Goal: Find contact information: Find contact information

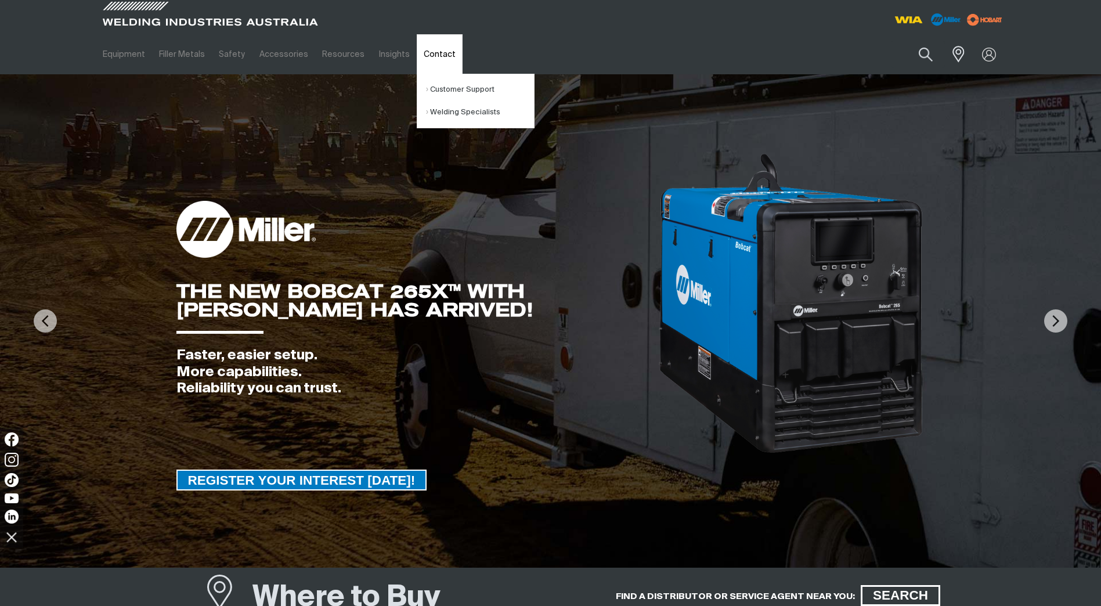
click at [434, 59] on link "Contact" at bounding box center [440, 54] width 46 height 40
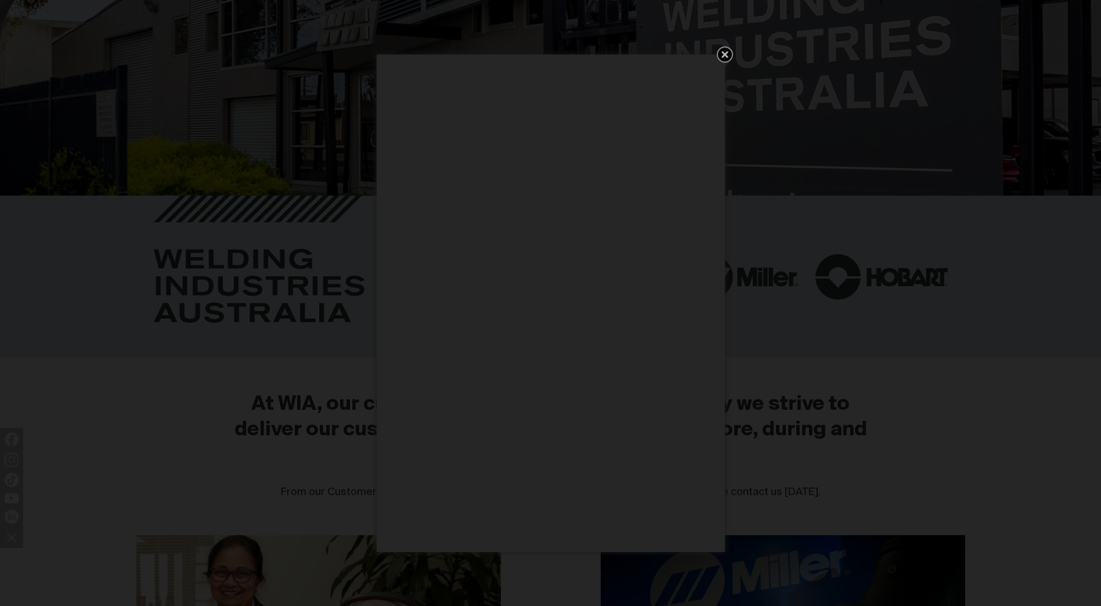
scroll to position [348, 0]
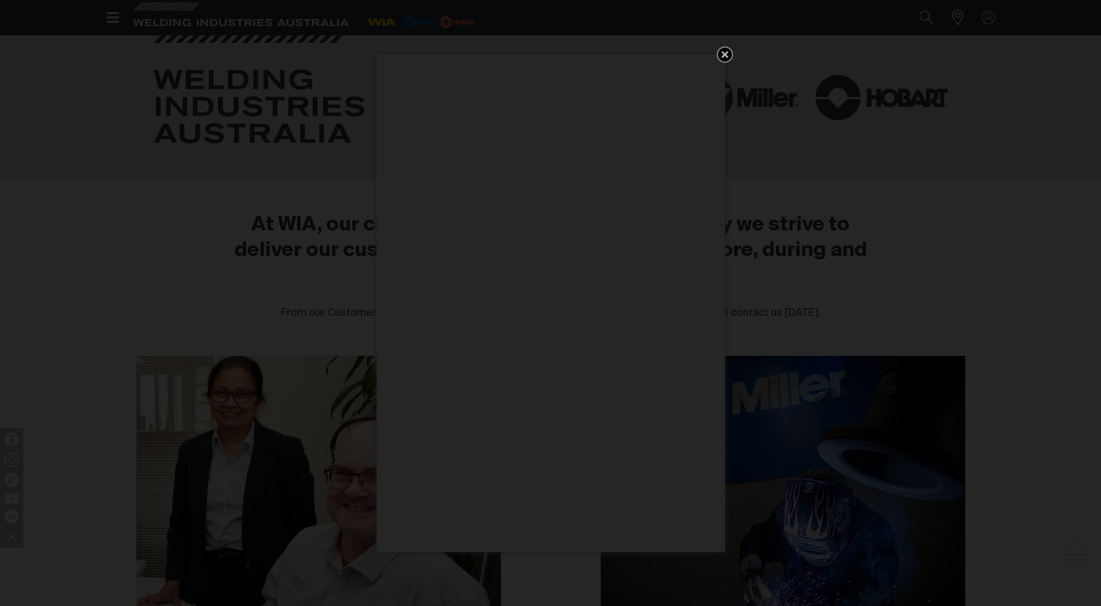
click at [726, 57] on icon "Get 5 WIA Welding Guides Free!" at bounding box center [725, 55] width 14 height 14
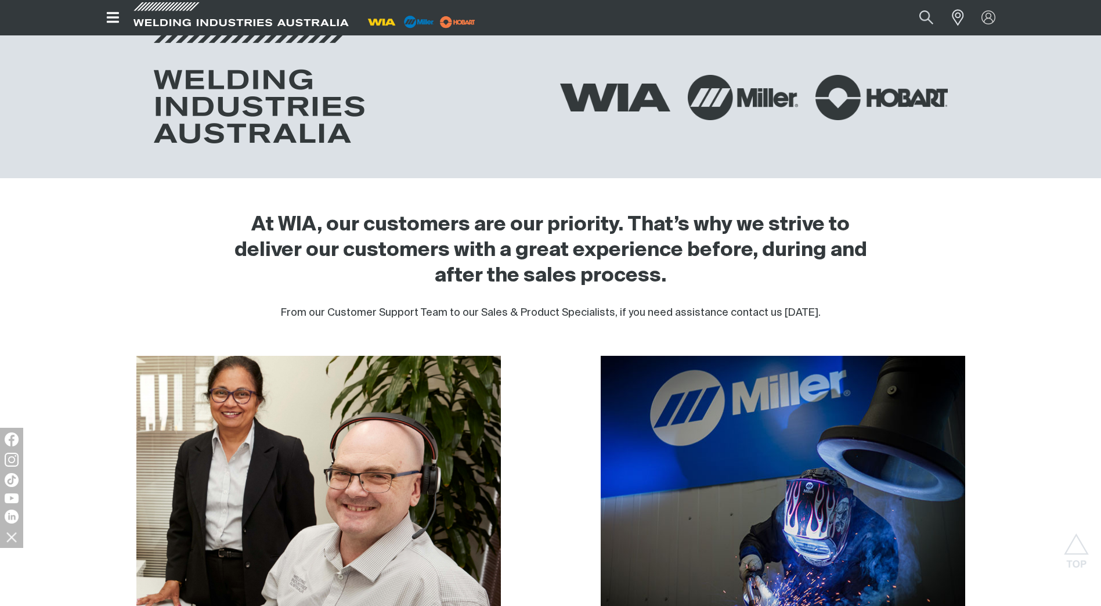
scroll to position [697, 0]
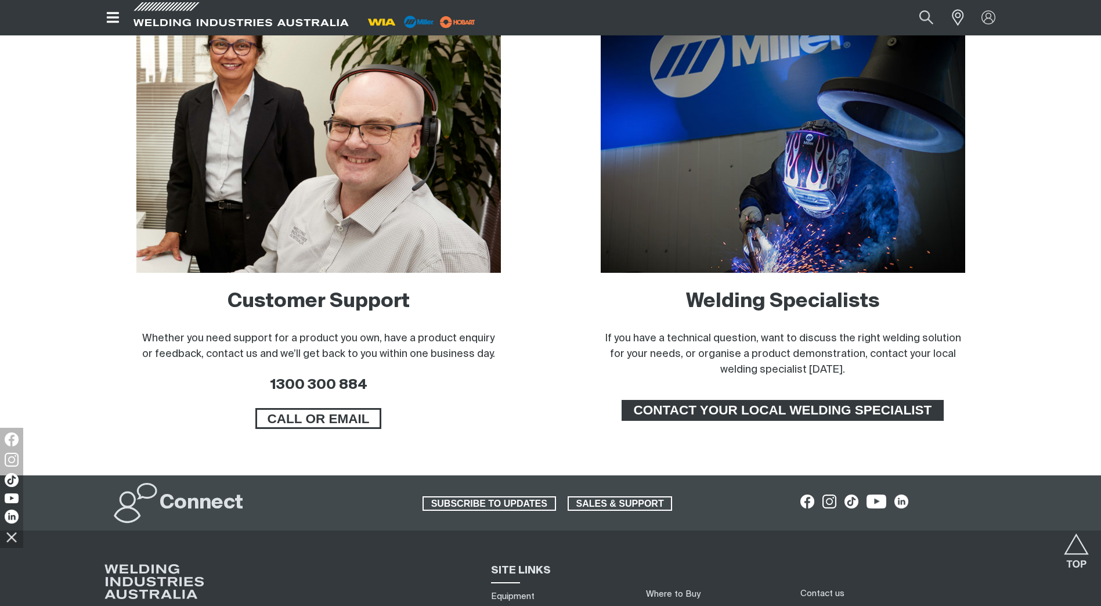
click at [758, 410] on span "CONTACT YOUR LOCAL WELDING SPECIALIST" at bounding box center [783, 410] width 319 height 21
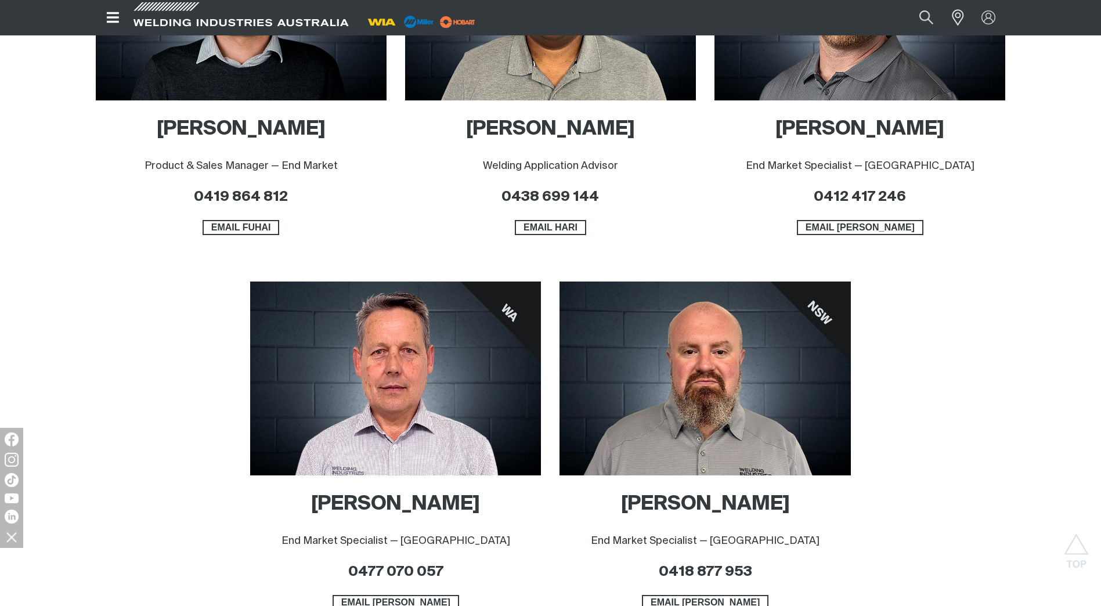
scroll to position [987, 0]
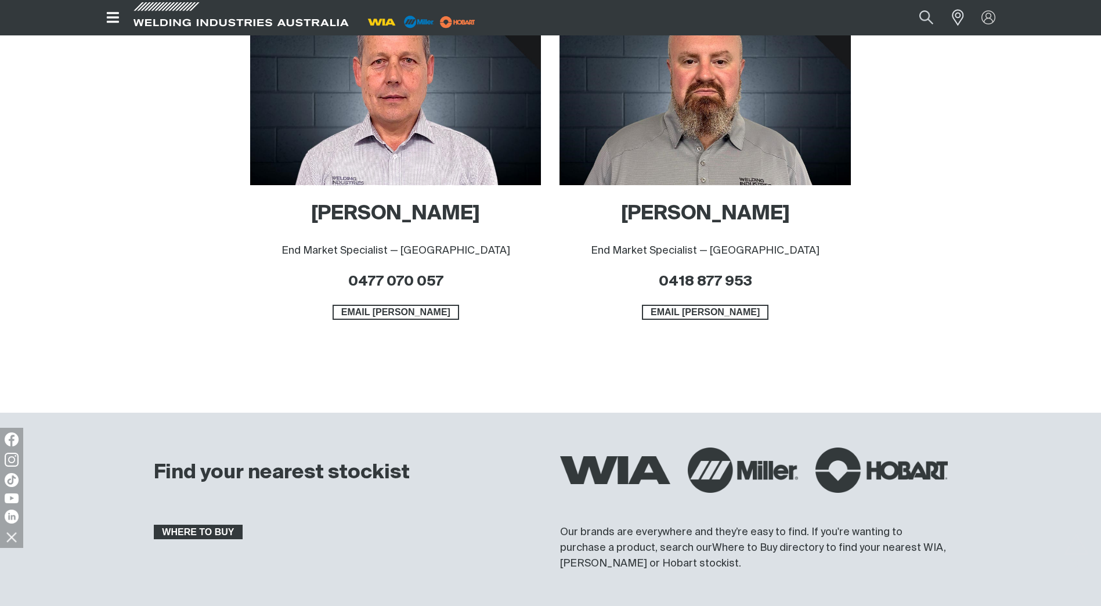
click at [169, 531] on span "WHERE TO BUY" at bounding box center [198, 532] width 87 height 15
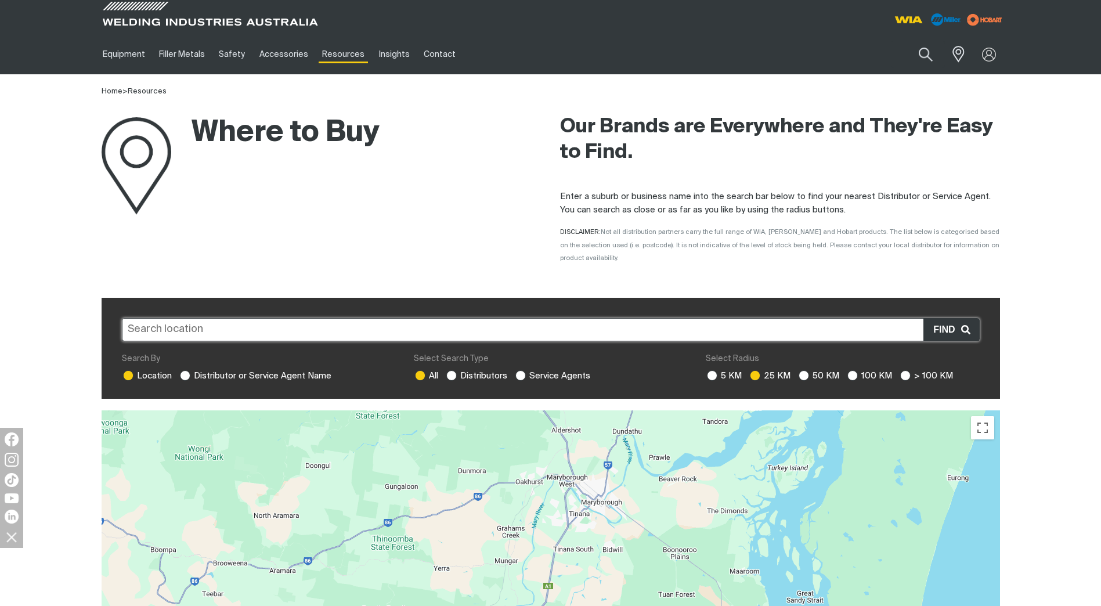
click at [413, 320] on input "text" at bounding box center [551, 329] width 858 height 23
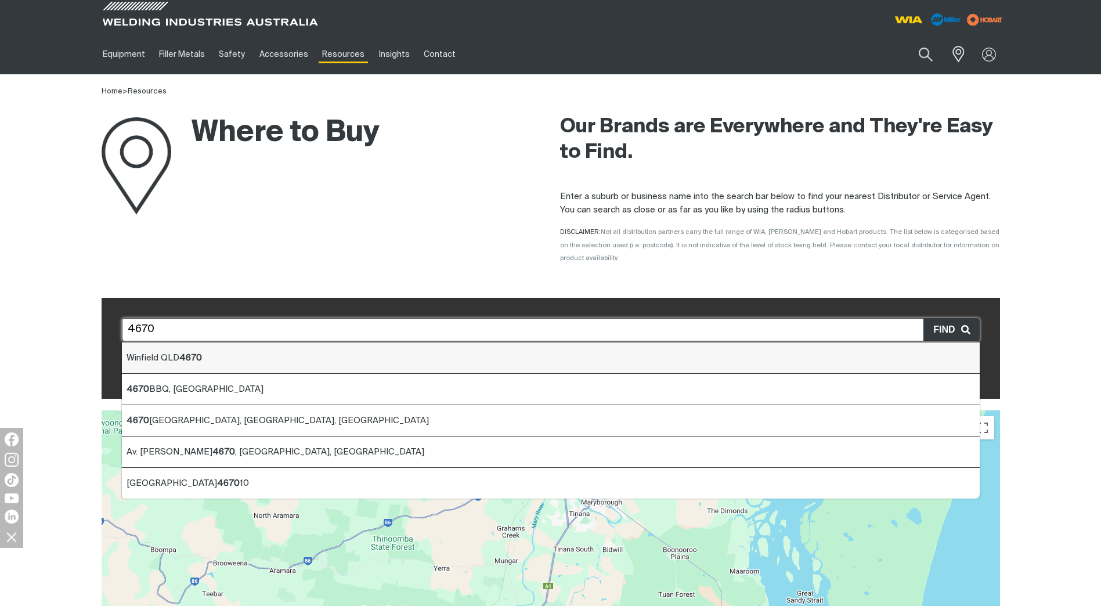
click at [348, 351] on li "Winfield QLD 4670" at bounding box center [551, 358] width 858 height 31
type input "Winfield QLD 4670"
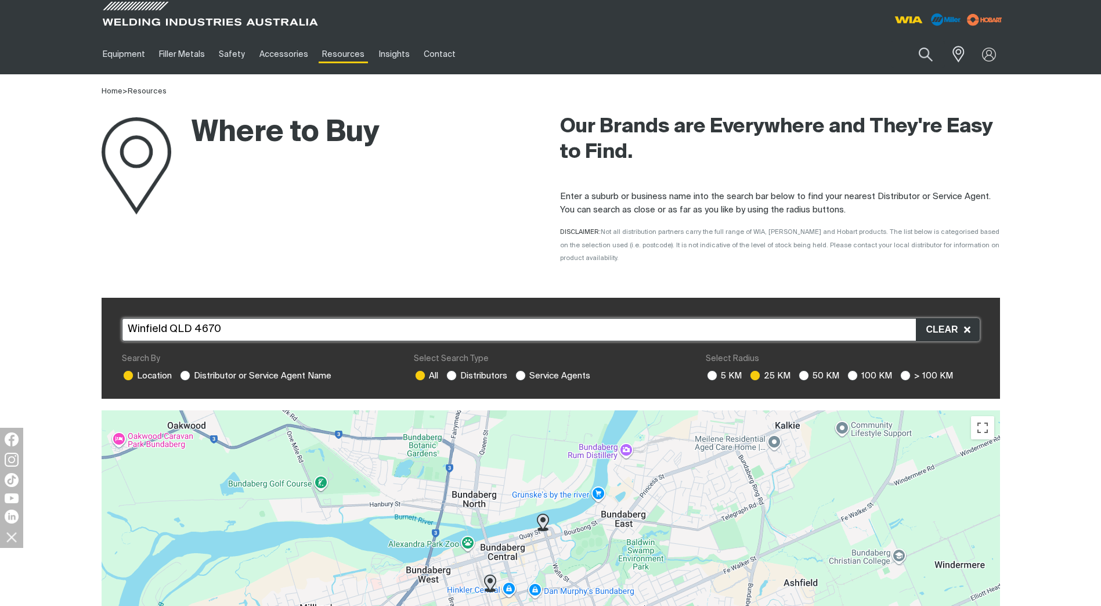
drag, startPoint x: 799, startPoint y: 524, endPoint x: 689, endPoint y: 599, distance: 132.9
click at [689, 599] on div "To navigate, press the arrow keys." at bounding box center [551, 584] width 899 height 348
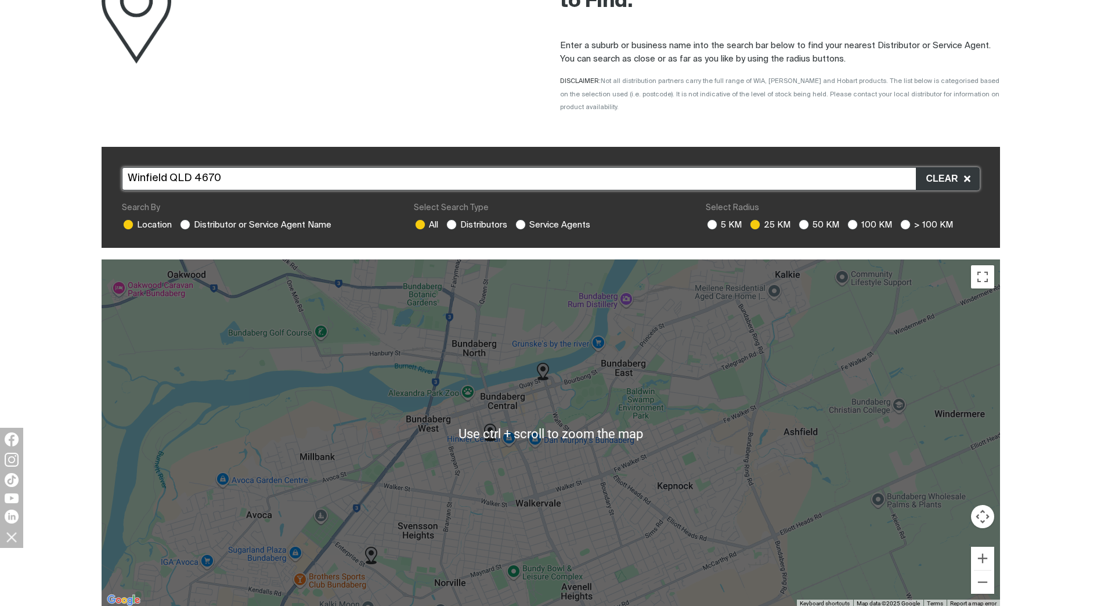
scroll to position [174, 0]
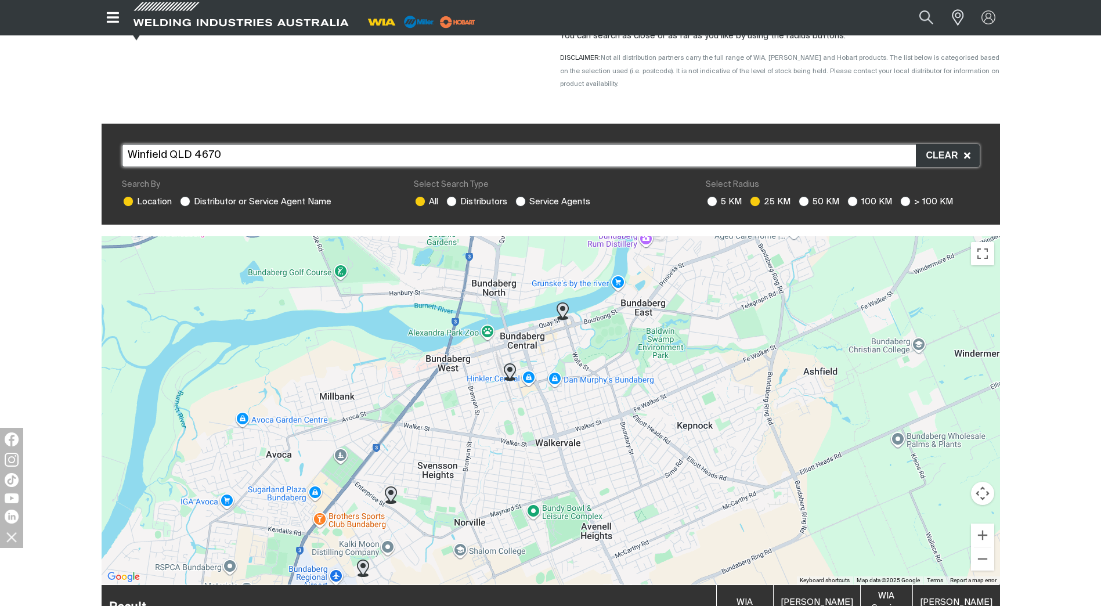
drag, startPoint x: 685, startPoint y: 476, endPoint x: 704, endPoint y: 438, distance: 43.1
click at [704, 438] on div "To navigate, press the arrow keys." at bounding box center [551, 410] width 899 height 348
click at [565, 302] on img at bounding box center [563, 310] width 12 height 17
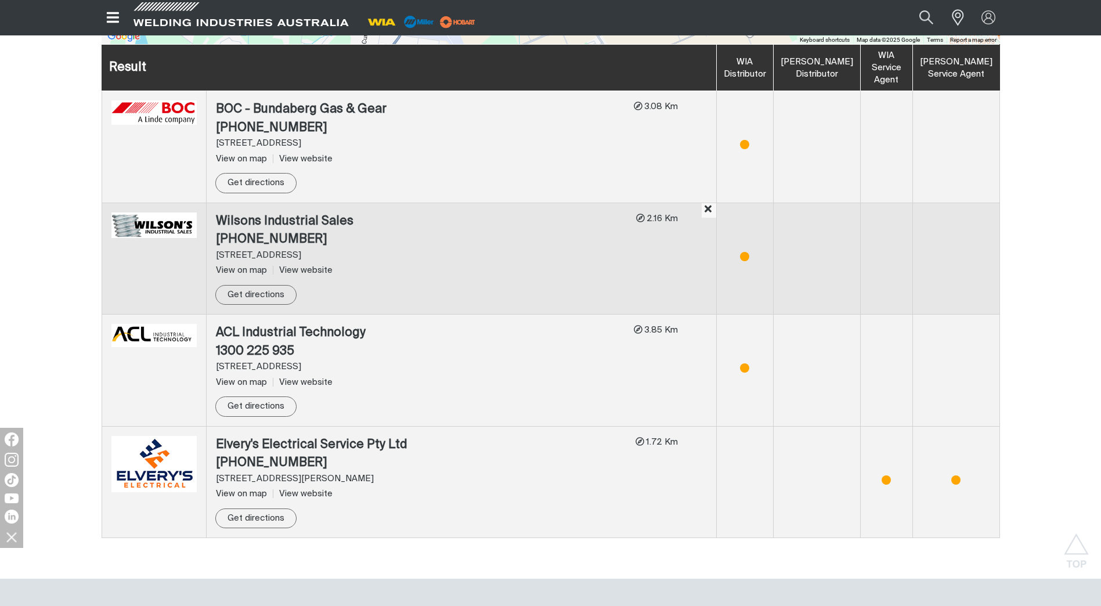
scroll to position [700, 0]
